Goal: Task Accomplishment & Management: Use online tool/utility

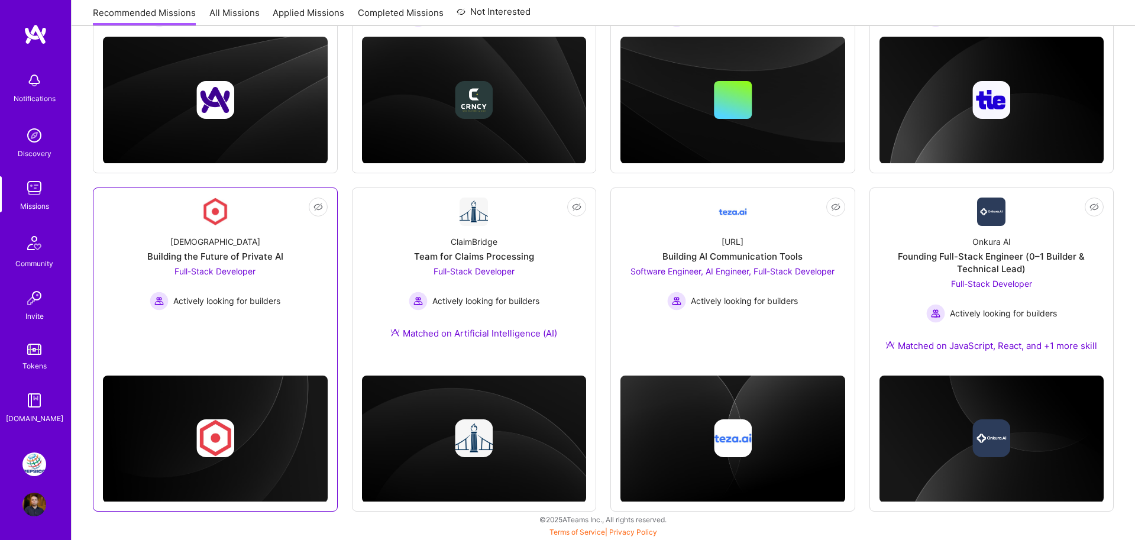
scroll to position [295, 0]
click at [26, 472] on img at bounding box center [34, 465] width 24 height 24
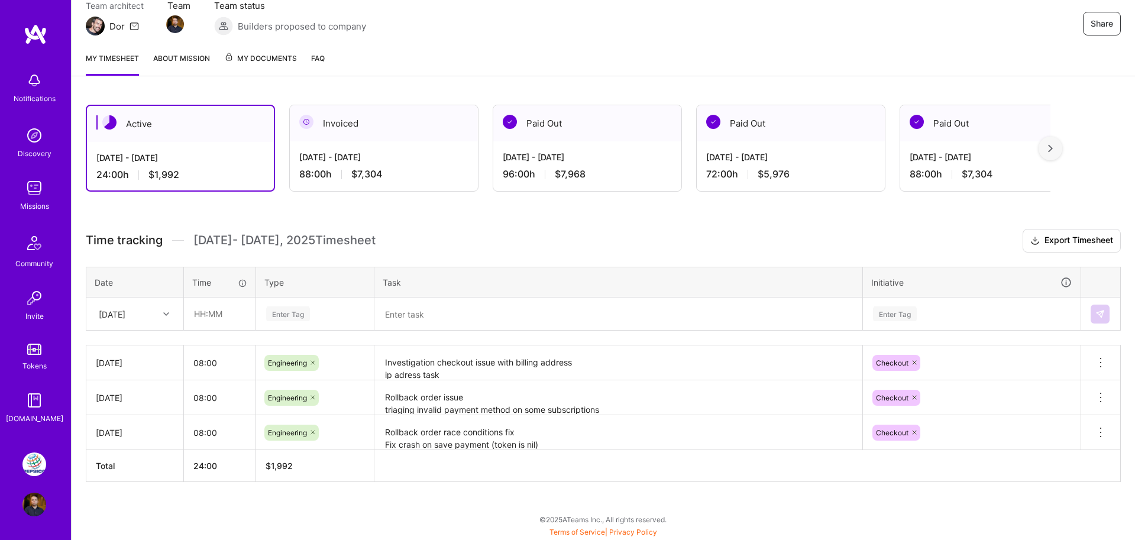
scroll to position [113, 0]
click at [209, 314] on input "text" at bounding box center [220, 313] width 70 height 31
type input "08:00"
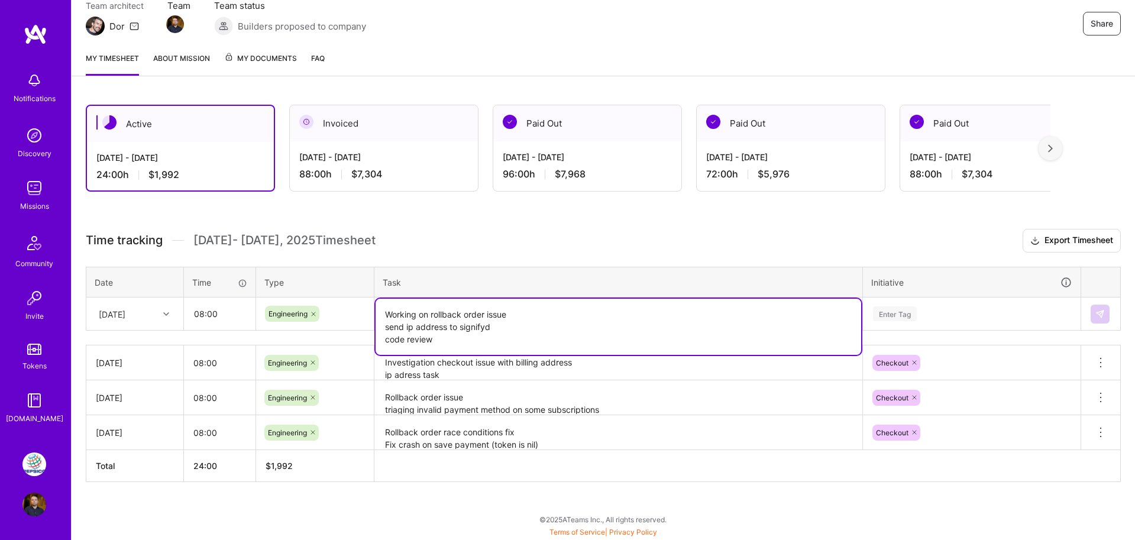
type textarea "Working on rollback order issue send ip address to signifyd code review"
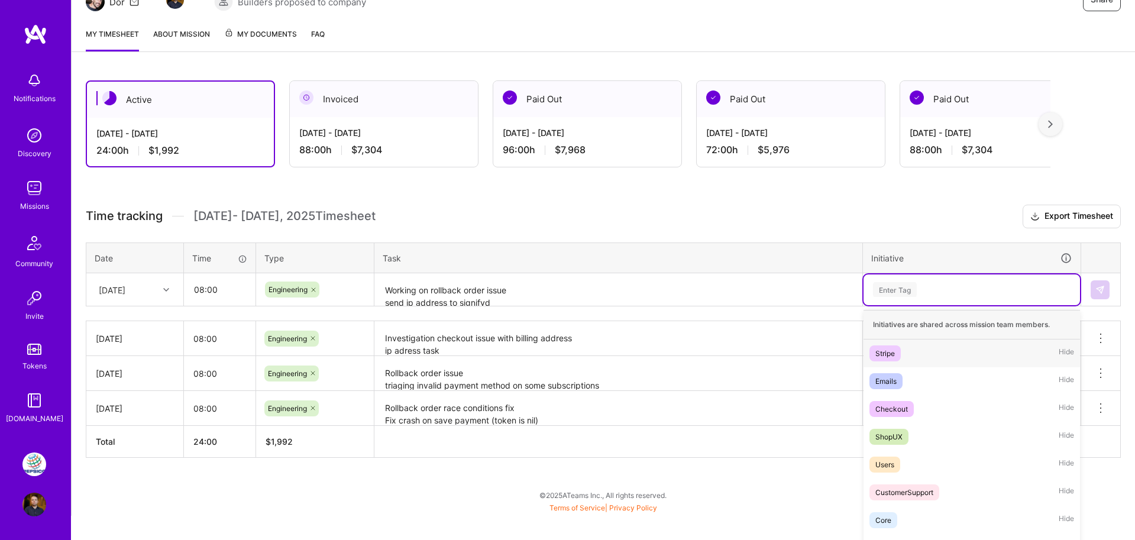
click at [911, 305] on div "option Stripe focused, 1 of 8. 8 results available. Use Up and Down to choose o…" at bounding box center [972, 290] width 217 height 31
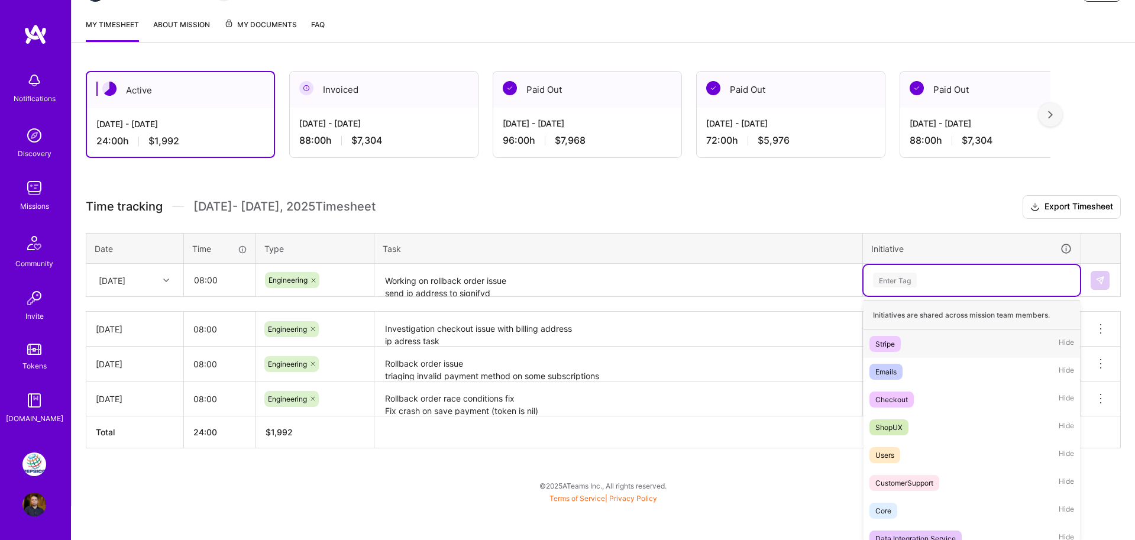
scroll to position [150, 0]
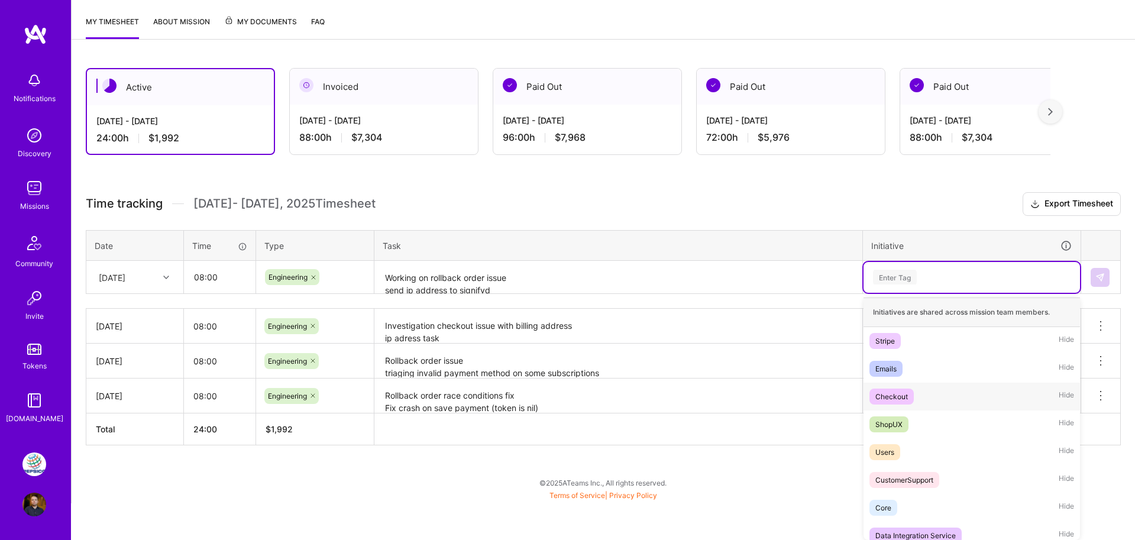
click at [908, 395] on div "Checkout" at bounding box center [892, 397] width 33 height 12
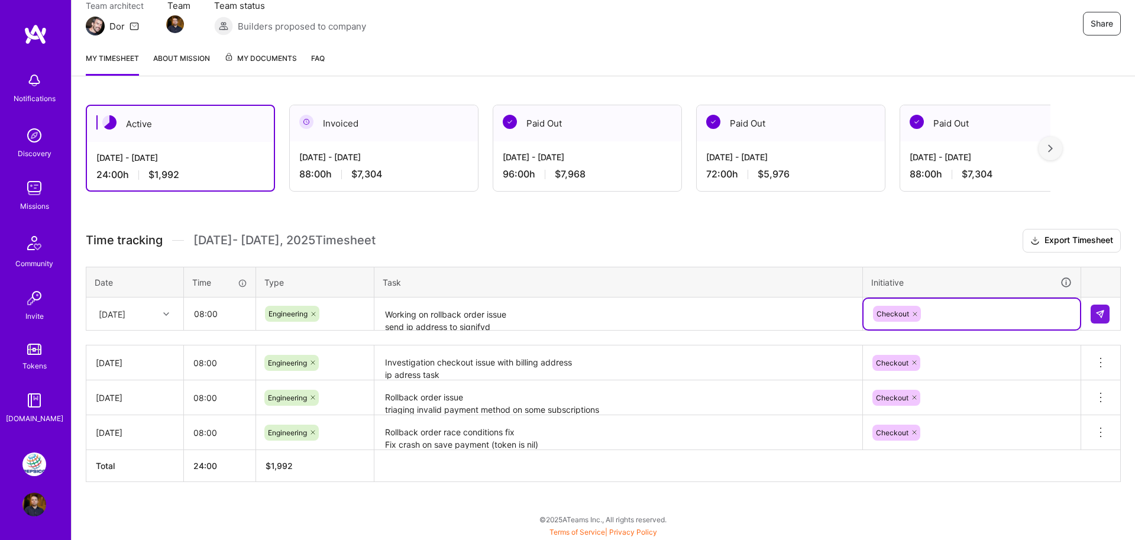
scroll to position [113, 0]
click at [1101, 313] on img at bounding box center [1100, 313] width 9 height 9
